Goal: Task Accomplishment & Management: Complete application form

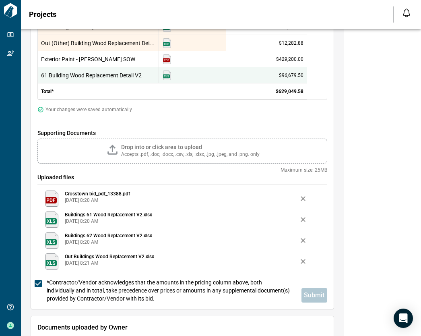
scroll to position [201, 0]
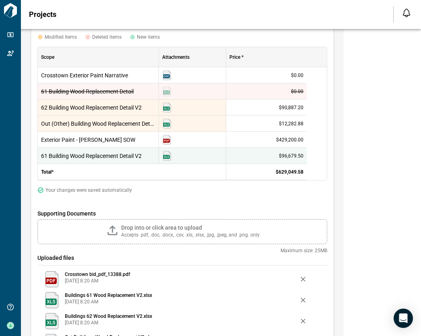
drag, startPoint x: 169, startPoint y: 273, endPoint x: 202, endPoint y: 219, distance: 64.1
click at [202, 219] on div "Supporting Documents Drop into or click area to upload Accepts .pdf, .doc, .doc…" at bounding box center [182, 280] width 290 height 143
click at [47, 227] on img at bounding box center [51, 279] width 13 height 16
click at [168, 227] on span "Uploaded files" at bounding box center [182, 258] width 290 height 8
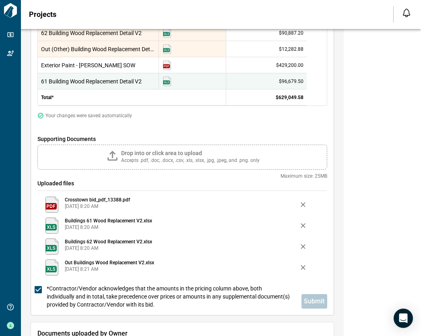
scroll to position [362, 0]
